Goal: Find specific page/section: Find specific page/section

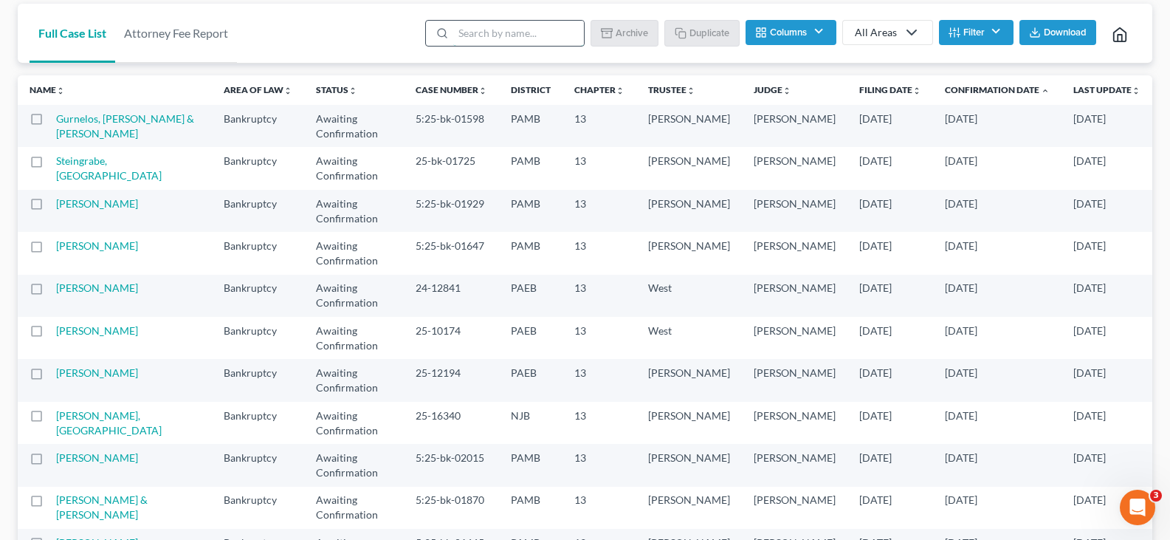
click at [526, 44] on input "search" at bounding box center [518, 33] width 131 height 25
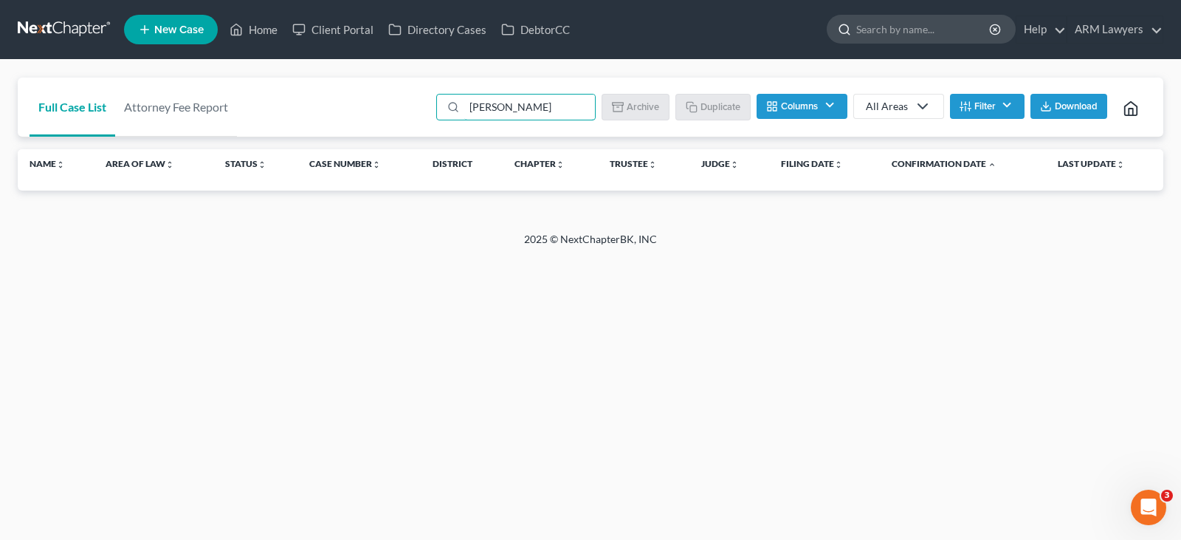
type input "[PERSON_NAME]"
click at [930, 38] on input "search" at bounding box center [923, 29] width 135 height 27
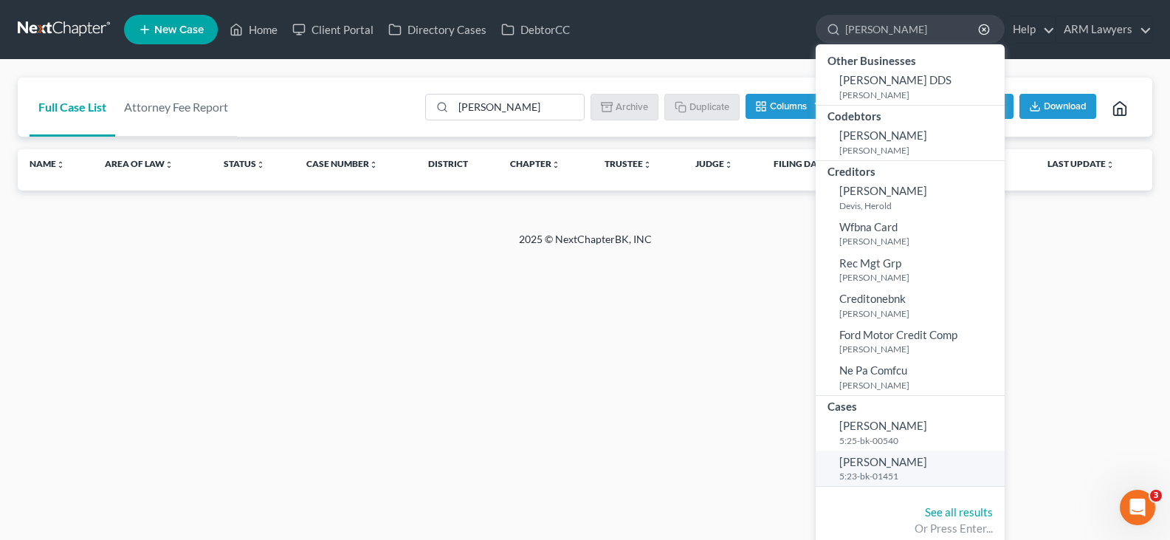
type input "[PERSON_NAME]"
click at [881, 481] on small "5:23-bk-01451" at bounding box center [920, 475] width 162 height 13
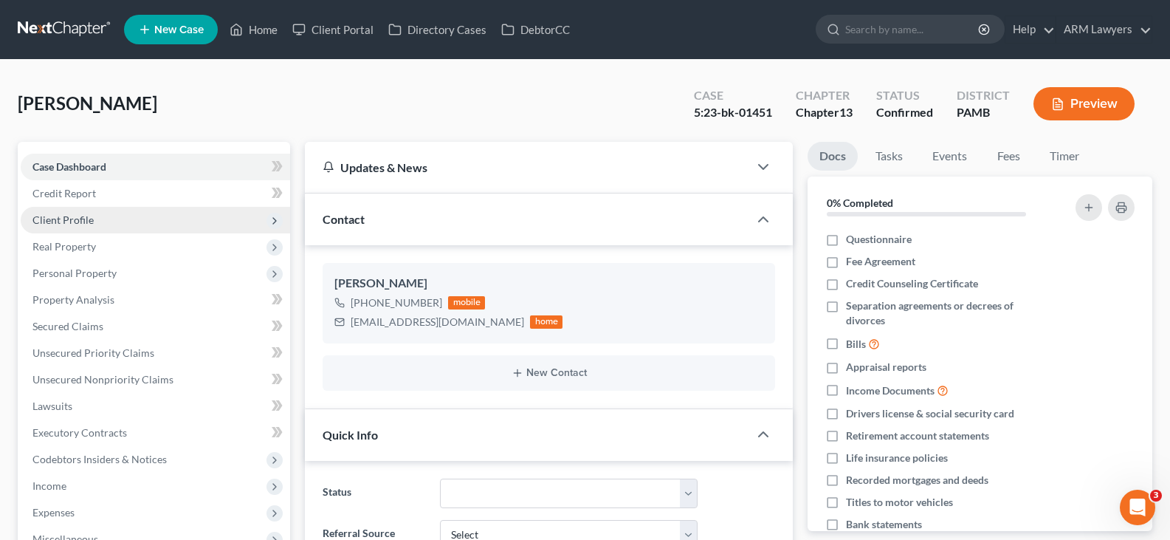
click at [86, 224] on span "Client Profile" at bounding box center [62, 219] width 61 height 13
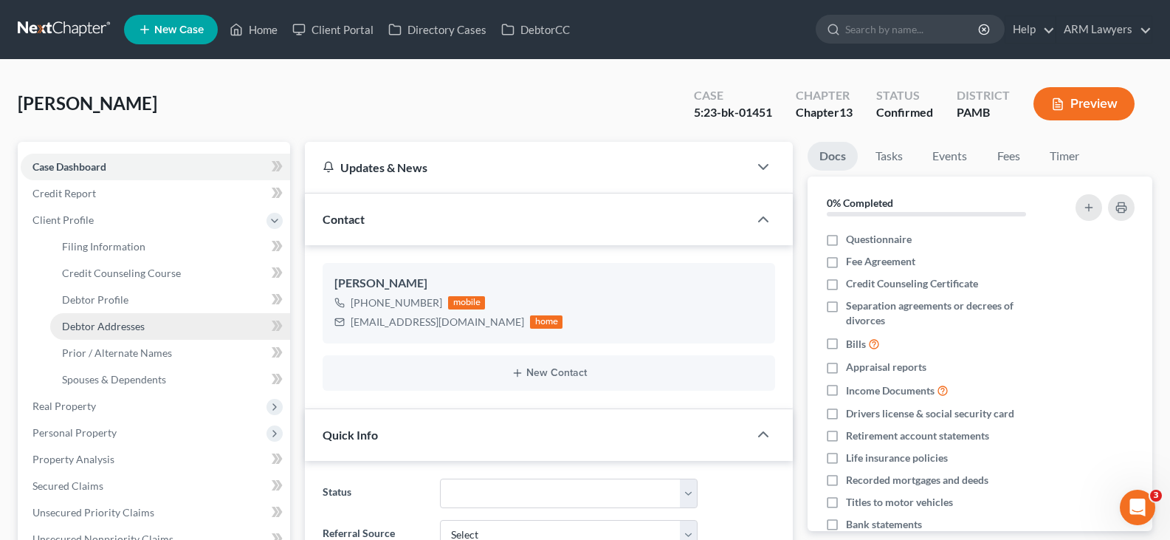
click at [123, 330] on span "Debtor Addresses" at bounding box center [103, 326] width 83 height 13
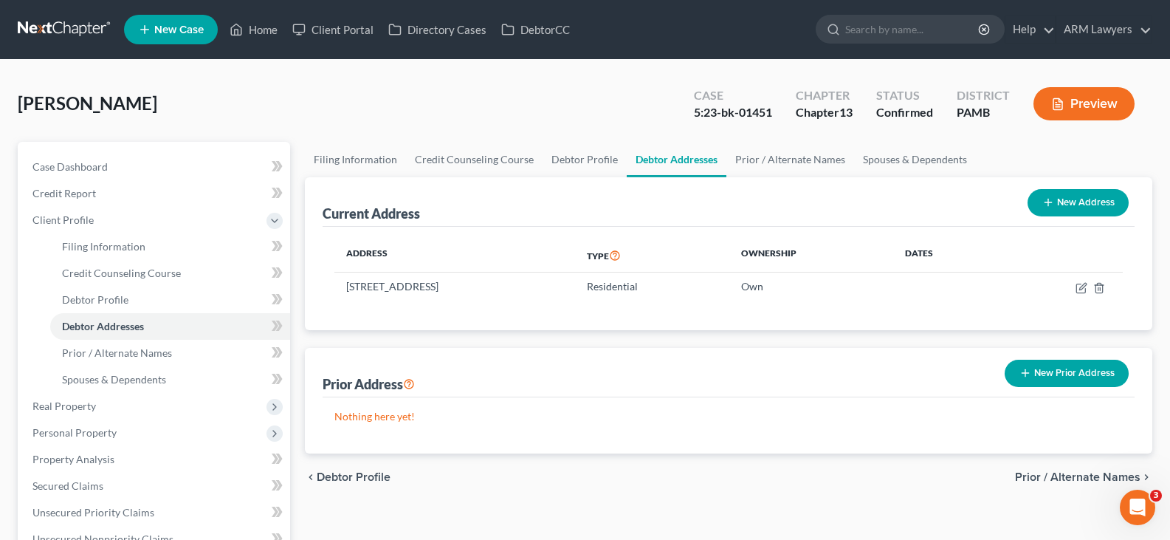
drag, startPoint x: 543, startPoint y: 284, endPoint x: 369, endPoint y: 312, distance: 176.3
click at [369, 312] on div "Address Type Ownership Dates [STREET_ADDRESS] Residential Own" at bounding box center [729, 278] width 812 height 103
click at [332, 282] on div "Address Type Ownership Dates [STREET_ADDRESS] Residential Own" at bounding box center [729, 278] width 812 height 103
drag, startPoint x: 344, startPoint y: 282, endPoint x: 547, endPoint y: 278, distance: 203.0
click at [547, 278] on td "[STREET_ADDRESS]" at bounding box center [454, 286] width 241 height 28
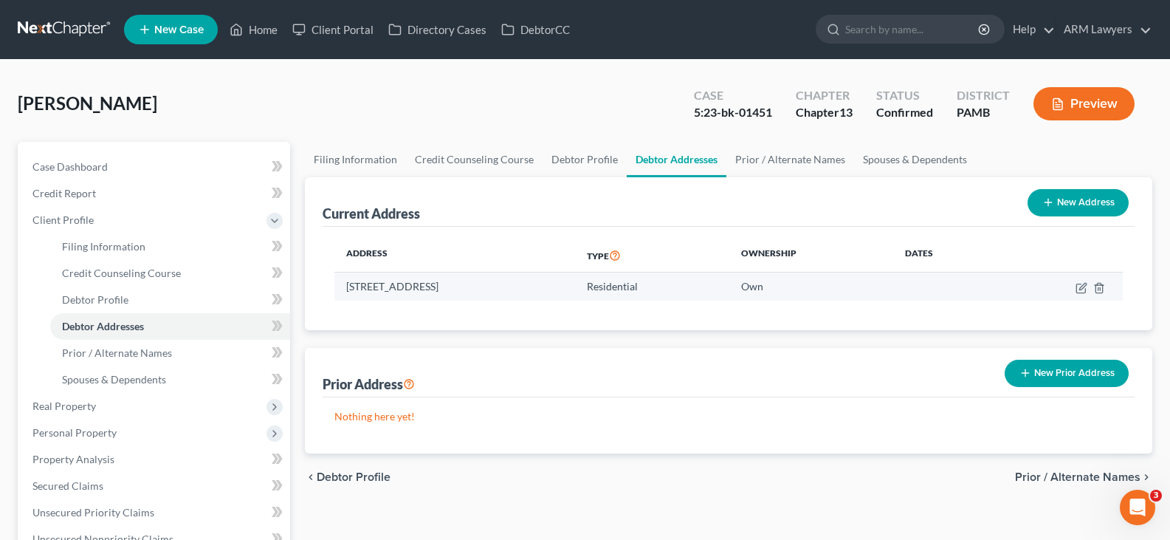
copy td "[STREET_ADDRESS]"
